Goal: Navigation & Orientation: Go to known website

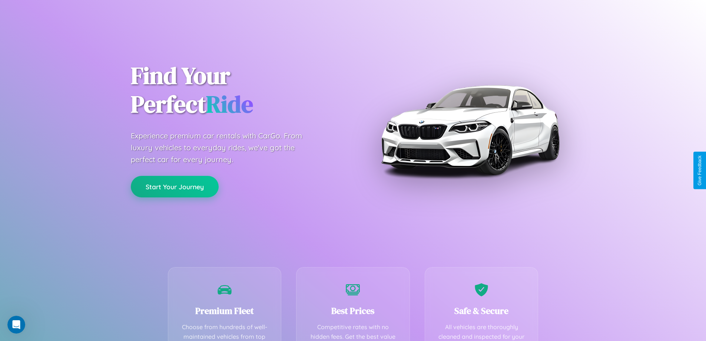
click at [175, 186] on button "Start Your Journey" at bounding box center [175, 187] width 88 height 22
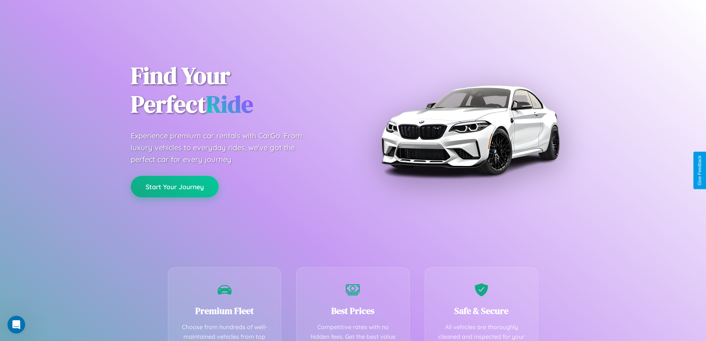
click at [175, 186] on button "Start Your Journey" at bounding box center [175, 187] width 88 height 22
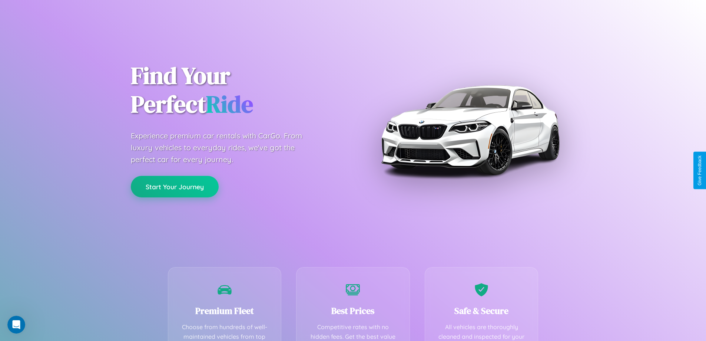
click at [175, 186] on button "Start Your Journey" at bounding box center [175, 187] width 88 height 22
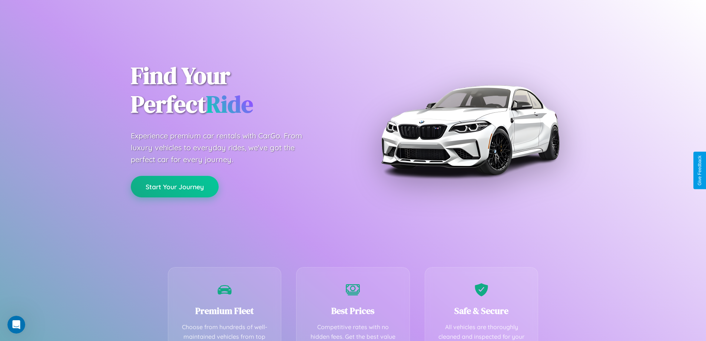
click at [175, 186] on button "Start Your Journey" at bounding box center [175, 187] width 88 height 22
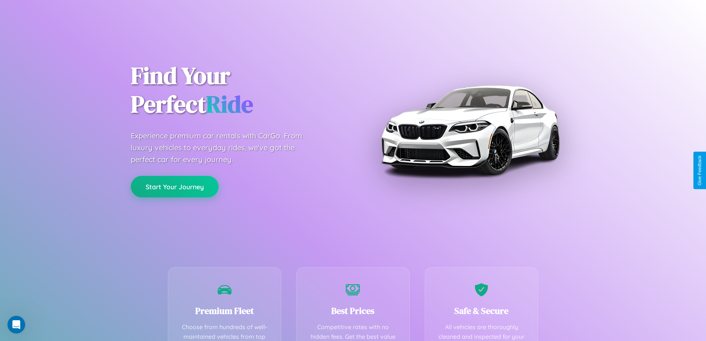
click at [175, 186] on button "Start Your Journey" at bounding box center [175, 187] width 88 height 22
